Goal: Entertainment & Leisure: Consume media (video, audio)

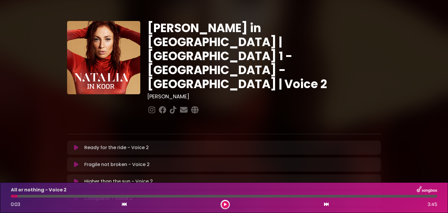
scroll to position [143, 0]
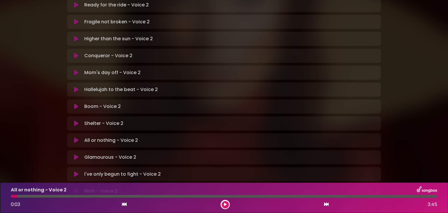
click at [75, 137] on icon at bounding box center [76, 140] width 4 height 6
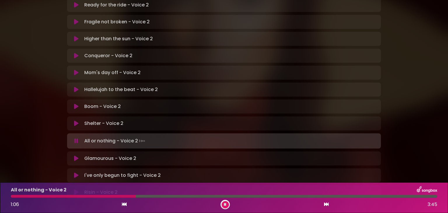
click at [94, 196] on div at bounding box center [73, 196] width 125 height 3
click at [89, 196] on div at bounding box center [55, 196] width 89 height 3
click at [116, 197] on div at bounding box center [71, 196] width 120 height 3
click at [116, 198] on div "All or nothing - Voice 2 1:03 3:45" at bounding box center [223, 197] width 433 height 23
click at [116, 196] on div at bounding box center [72, 196] width 122 height 3
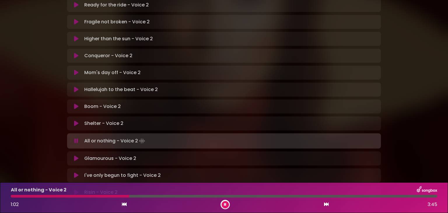
click at [114, 196] on div at bounding box center [70, 196] width 118 height 3
click at [113, 196] on div at bounding box center [70, 196] width 118 height 3
click at [113, 197] on div "All or nothing - Voice 2 1:02 3:45" at bounding box center [223, 197] width 433 height 23
click at [116, 197] on div at bounding box center [71, 196] width 121 height 3
click at [116, 198] on div "All or nothing - Voice 2 1:02 3:45" at bounding box center [223, 197] width 433 height 23
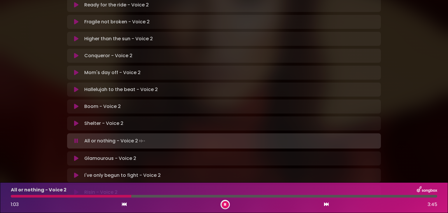
click at [116, 198] on div "All or nothing - Voice 2 1:03 3:45" at bounding box center [223, 197] width 433 height 23
click at [116, 197] on div "All or nothing - Voice 2 1:05 3:45" at bounding box center [223, 197] width 433 height 23
click at [176, 196] on div at bounding box center [105, 196] width 189 height 3
click at [175, 198] on div "All or nothing - Voice 2 1:40 3:45" at bounding box center [223, 197] width 433 height 23
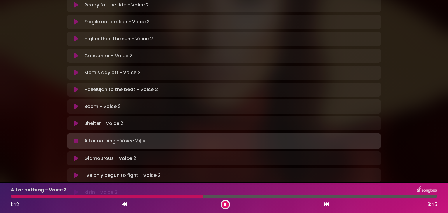
click at [175, 198] on div "All or nothing - Voice 2 1:42 3:45" at bounding box center [223, 197] width 433 height 23
click at [176, 197] on div at bounding box center [108, 196] width 194 height 3
click at [175, 197] on div "All or nothing - Voice 2 1:41 3:45" at bounding box center [223, 197] width 433 height 23
click at [175, 197] on div at bounding box center [107, 196] width 192 height 3
click at [174, 200] on div "1:32 3:45" at bounding box center [223, 204] width 433 height 9
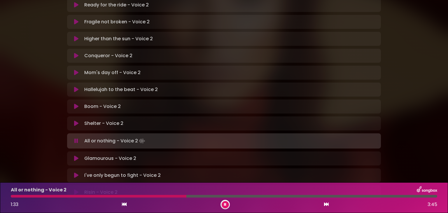
click at [174, 201] on div "1:33 3:45" at bounding box center [223, 204] width 433 height 9
click at [174, 196] on div at bounding box center [100, 196] width 178 height 3
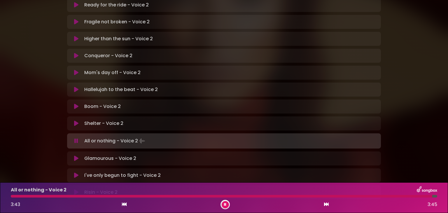
click at [225, 204] on icon at bounding box center [225, 204] width 2 height 3
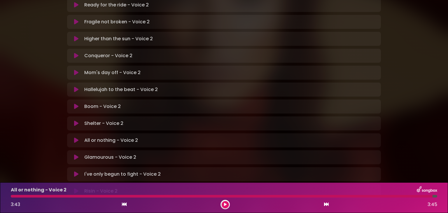
click at [13, 195] on div at bounding box center [221, 196] width 421 height 3
click at [13, 196] on div at bounding box center [221, 196] width 421 height 3
click at [223, 202] on button at bounding box center [225, 204] width 7 height 7
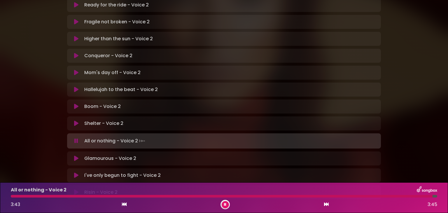
click at [223, 202] on button at bounding box center [225, 204] width 7 height 7
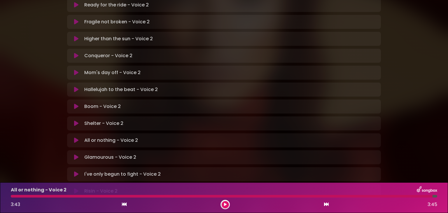
click at [13, 196] on div at bounding box center [221, 196] width 421 height 3
click at [225, 205] on icon at bounding box center [225, 204] width 3 height 3
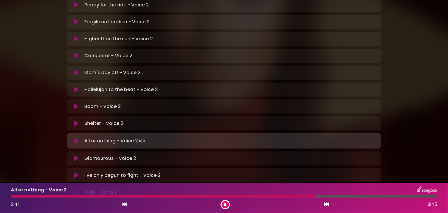
click at [263, 198] on div "All or nothing - Voice 2 2:41 3:45" at bounding box center [223, 197] width 433 height 23
click at [263, 196] on div at bounding box center [165, 196] width 309 height 3
click at [257, 195] on div at bounding box center [139, 196] width 257 height 3
click at [248, 197] on div at bounding box center [137, 196] width 252 height 3
click at [252, 196] on div at bounding box center [163, 196] width 304 height 3
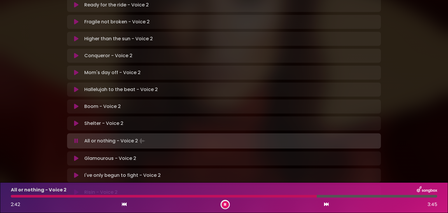
click at [252, 194] on div "All or nothing - Voice 2 2:42 3:45" at bounding box center [223, 197] width 433 height 23
click at [252, 196] on div at bounding box center [165, 196] width 309 height 3
click at [252, 196] on div at bounding box center [163, 196] width 304 height 3
click at [252, 196] on div at bounding box center [161, 196] width 301 height 3
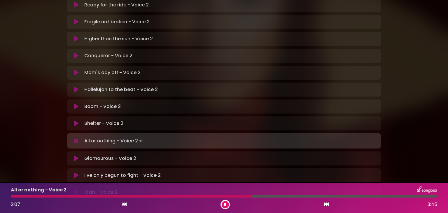
click at [252, 196] on div at bounding box center [224, 196] width 426 height 3
click at [252, 196] on div at bounding box center [138, 196] width 255 height 3
click at [252, 197] on div at bounding box center [155, 196] width 288 height 3
click at [253, 198] on div "All or nothing - Voice 2 2:16 3:45" at bounding box center [223, 197] width 433 height 23
click at [252, 196] on div at bounding box center [141, 196] width 260 height 3
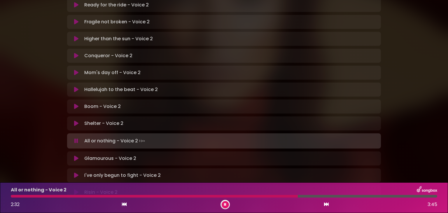
click at [254, 197] on div "All or nothing - Voice 2 2:32 3:45" at bounding box center [223, 197] width 433 height 23
click at [253, 196] on div at bounding box center [156, 196] width 291 height 3
click at [254, 197] on div at bounding box center [139, 196] width 256 height 3
click at [255, 200] on div "2:33 3:45" at bounding box center [223, 204] width 433 height 9
click at [254, 196] on div at bounding box center [157, 196] width 292 height 3
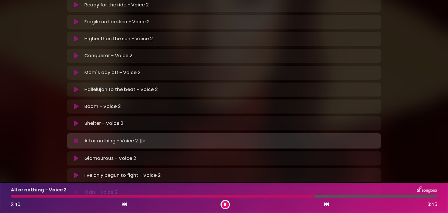
click at [255, 196] on div at bounding box center [162, 196] width 303 height 3
click at [255, 196] on div at bounding box center [163, 196] width 304 height 3
click at [220, 207] on div "3:45 3:45" at bounding box center [223, 204] width 433 height 9
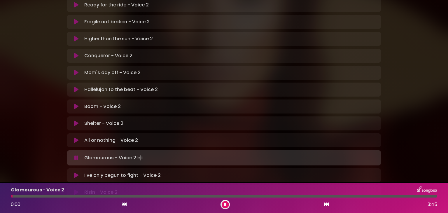
click at [225, 203] on icon at bounding box center [225, 204] width 2 height 3
